Goal: Check status: Check status

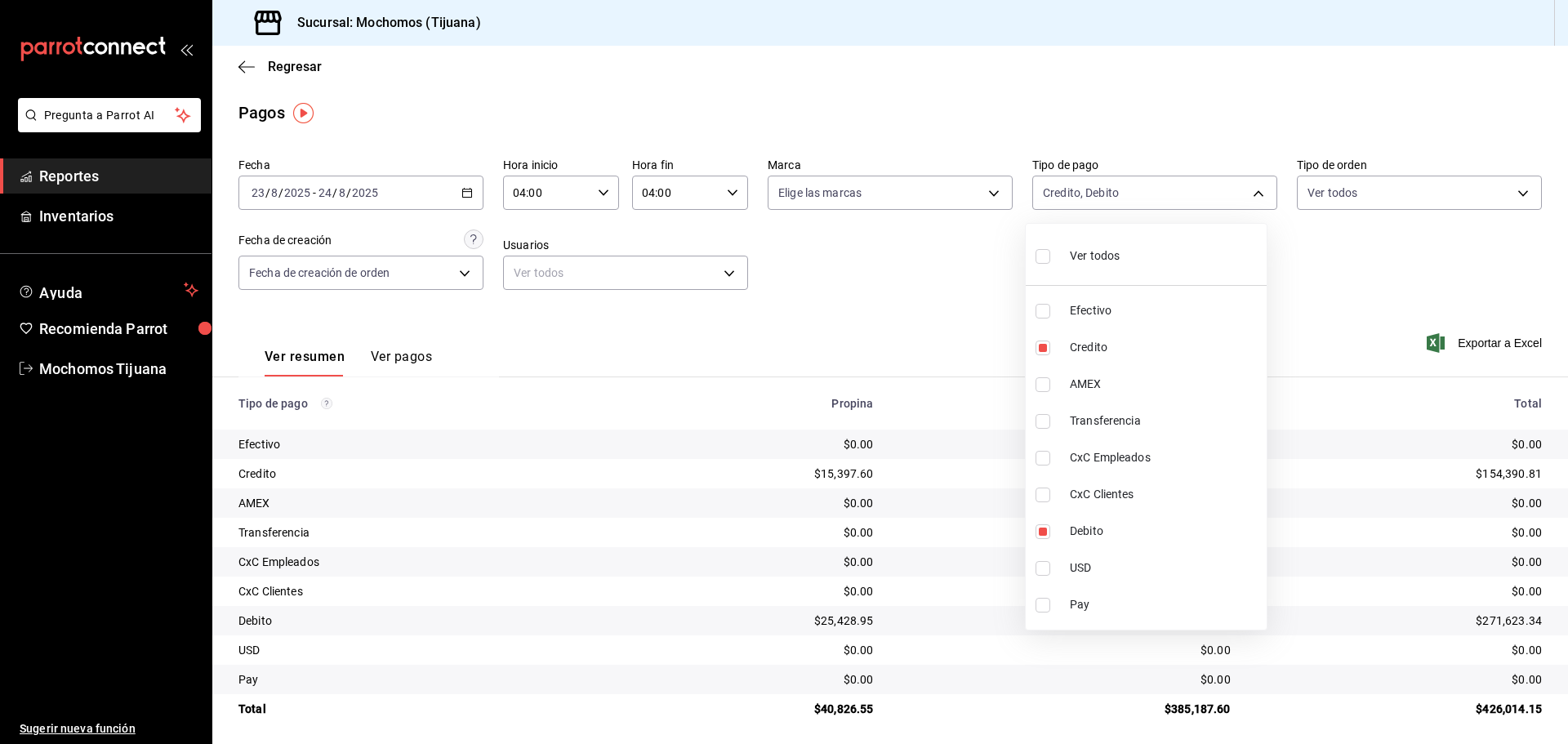
click at [266, 66] on div at bounding box center [784, 372] width 1568 height 744
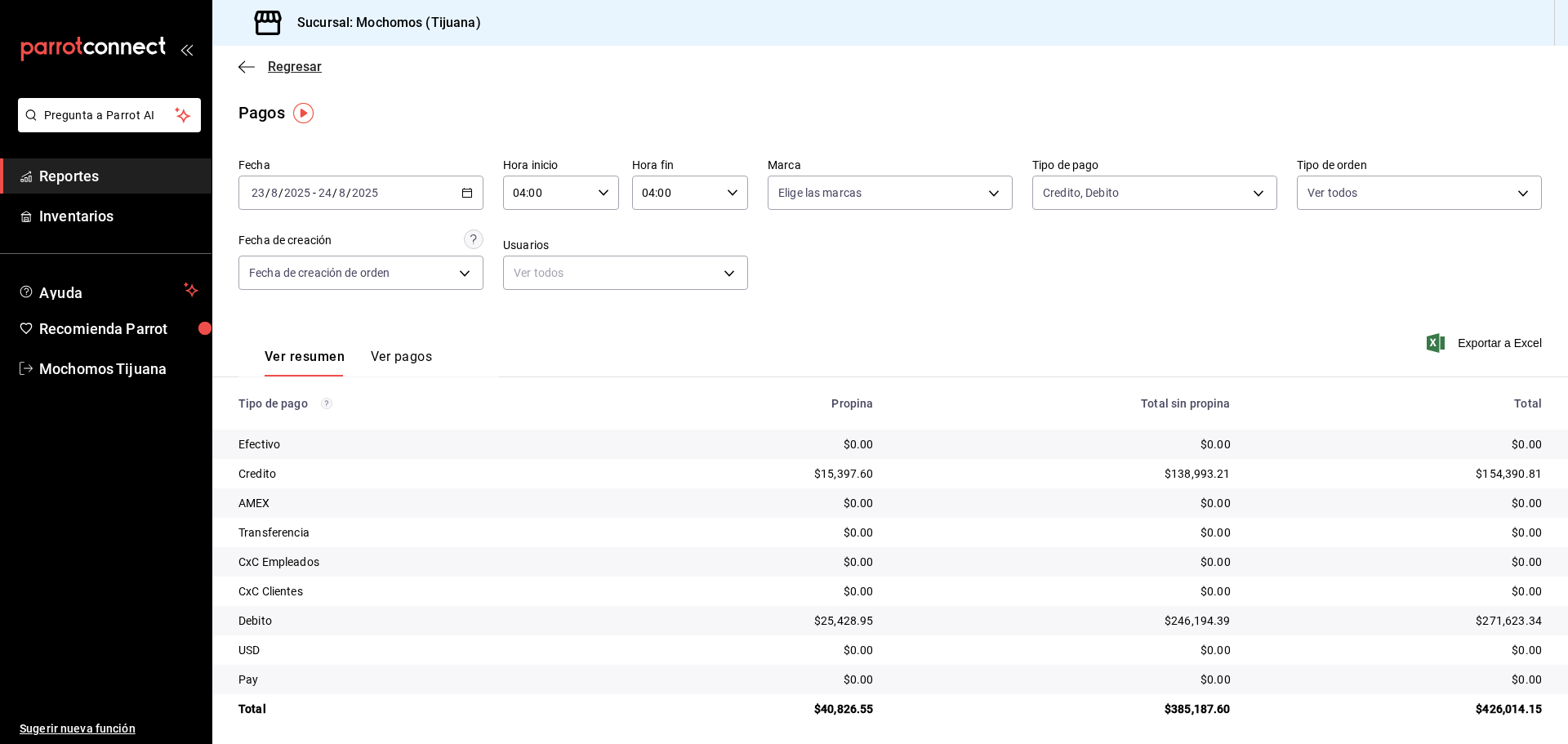
click at [253, 66] on icon "button" at bounding box center [246, 66] width 16 height 1
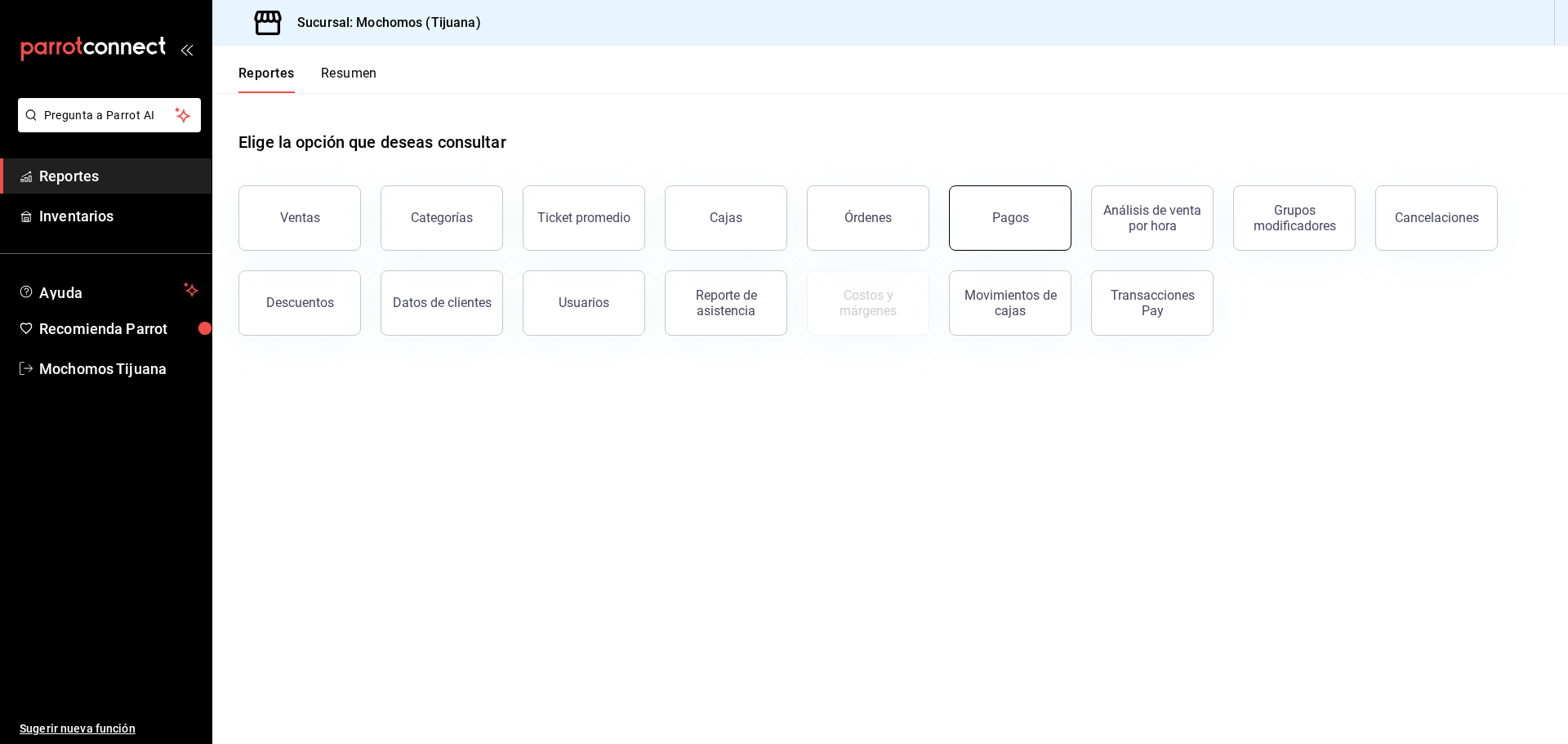
click at [970, 230] on button "Pagos" at bounding box center [1010, 217] width 122 height 65
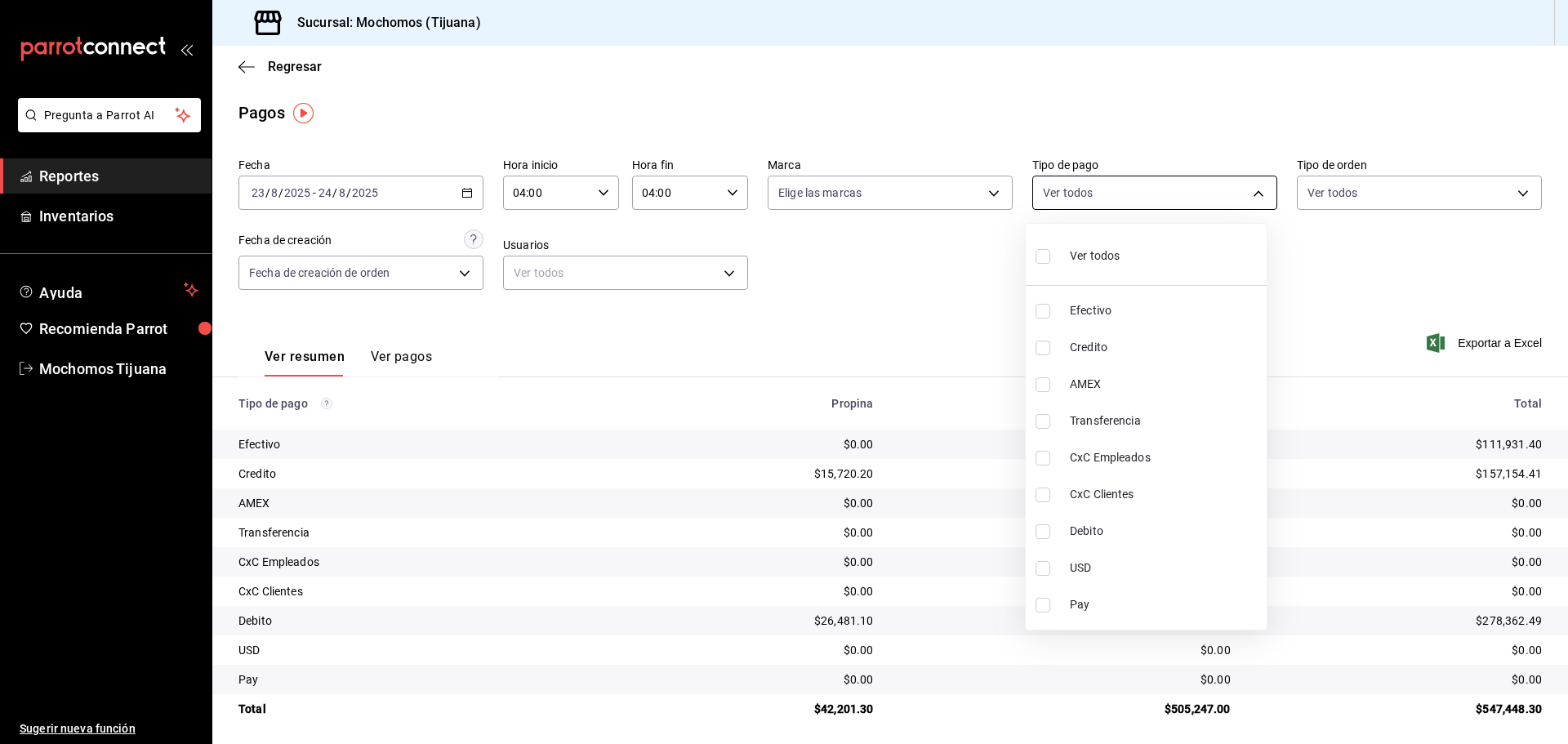
click at [1254, 196] on body "Pregunta a Parrot AI Reportes Inventarios Ayuda Recomienda Parrot Mochomos Tiju…" at bounding box center [784, 372] width 1568 height 744
click at [1175, 351] on span "Credito" at bounding box center [1165, 347] width 190 height 17
type input "a27a072c-b141-4985-9f83-ae60dbe2196b"
checkbox input "true"
click at [1180, 533] on span "Debito" at bounding box center [1172, 532] width 190 height 17
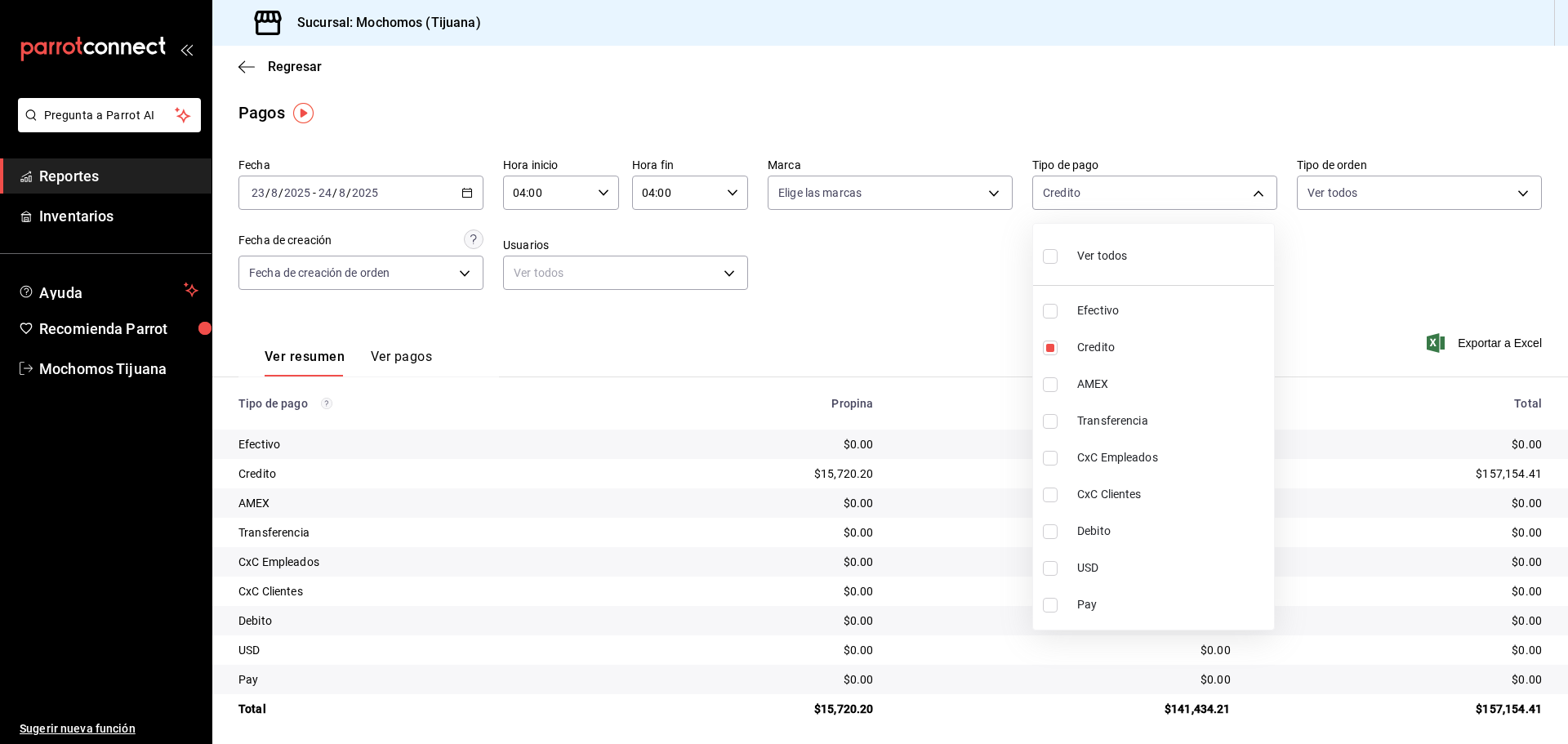
type input "a27a072c-b141-4985-9f83-ae60dbe2196b,b7370aa5-450f-4a05-bab4-2784151f97fb"
checkbox input "true"
